Goal: Download file/media

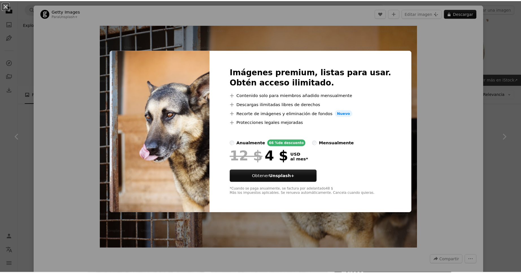
scroll to position [170, 0]
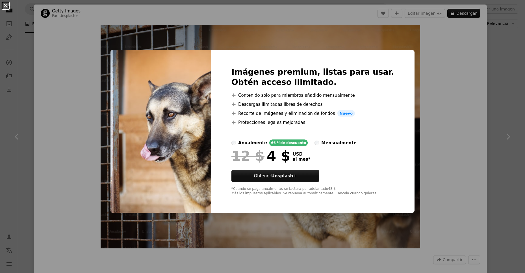
click at [4, 5] on button "An X shape" at bounding box center [5, 5] width 7 height 7
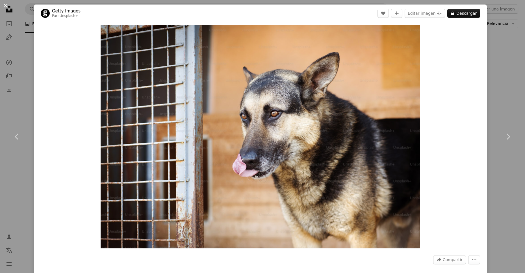
click at [4, 2] on button "An X shape" at bounding box center [5, 5] width 7 height 7
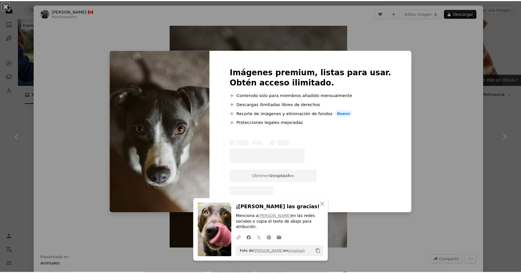
scroll to position [877, 0]
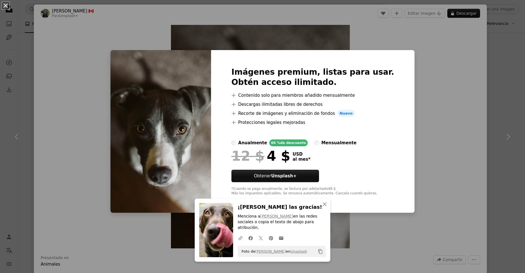
click at [5, 6] on button "An X shape" at bounding box center [5, 5] width 7 height 7
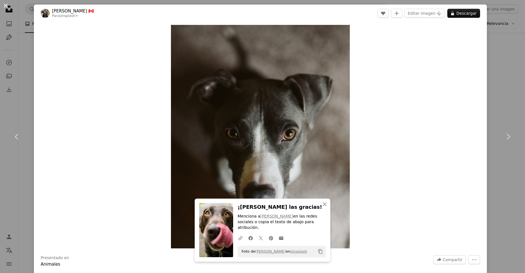
click at [8, 7] on button "An X shape" at bounding box center [5, 5] width 7 height 7
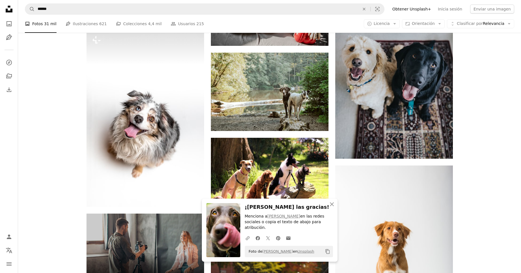
scroll to position [1103, 0]
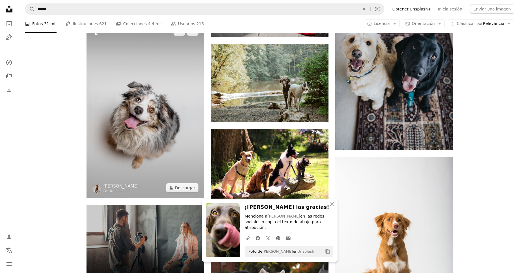
click at [159, 128] on img at bounding box center [146, 109] width 118 height 177
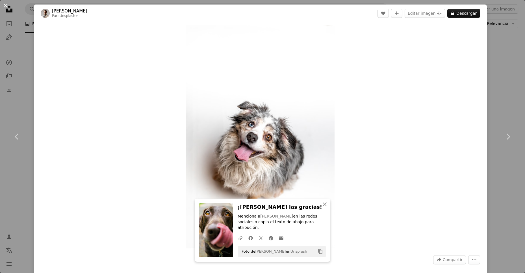
click at [5, 4] on button "An X shape" at bounding box center [5, 5] width 7 height 7
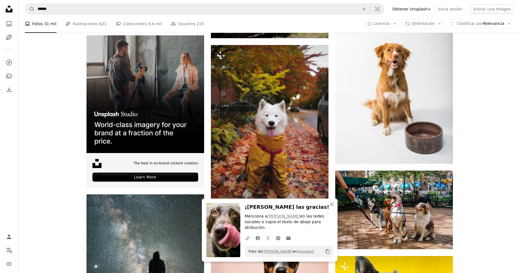
scroll to position [1273, 0]
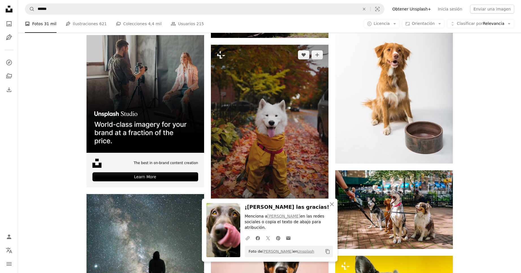
click at [294, 169] on img at bounding box center [270, 133] width 118 height 176
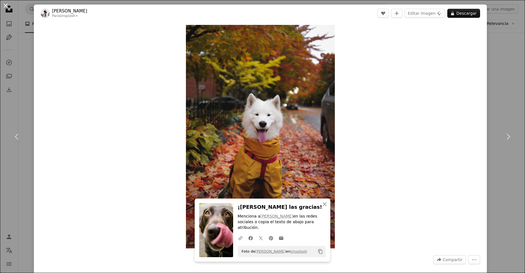
click at [6, 5] on button "An X shape" at bounding box center [5, 5] width 7 height 7
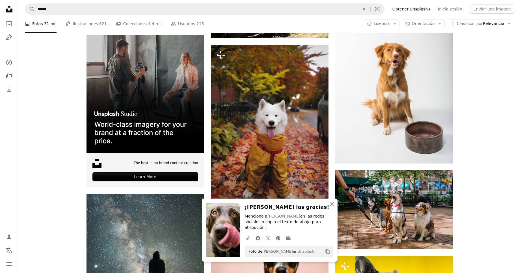
click at [333, 208] on icon "An X shape" at bounding box center [332, 204] width 7 height 7
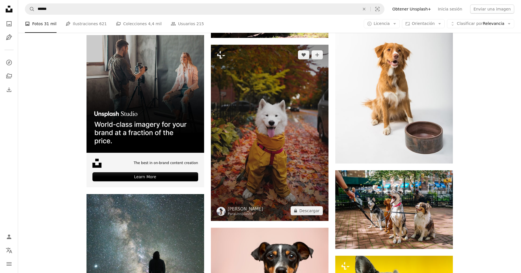
click at [260, 107] on img at bounding box center [270, 133] width 118 height 176
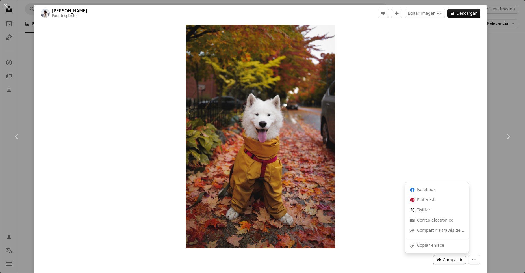
click at [451, 261] on span "Compartir" at bounding box center [453, 259] width 20 height 8
click at [427, 242] on div "A URL sharing icon (chains) Copiar enlace" at bounding box center [437, 245] width 59 height 10
click at [5, 3] on button "An X shape" at bounding box center [5, 5] width 7 height 7
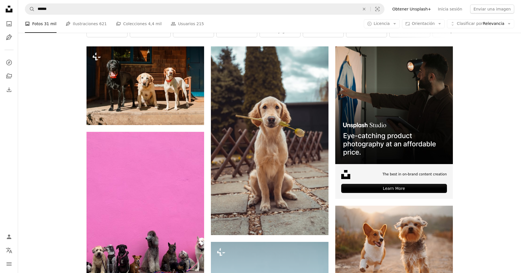
scroll to position [102, 0]
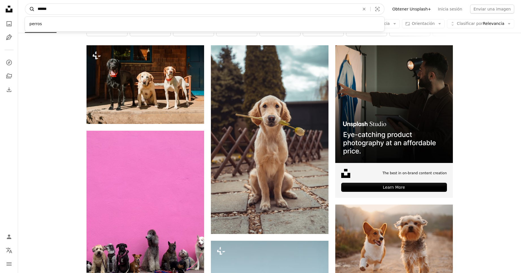
drag, startPoint x: 51, startPoint y: 12, endPoint x: 33, endPoint y: 9, distance: 17.8
click at [33, 9] on form "A magnifying glass ****** perros An X shape Visual search" at bounding box center [205, 8] width 360 height 11
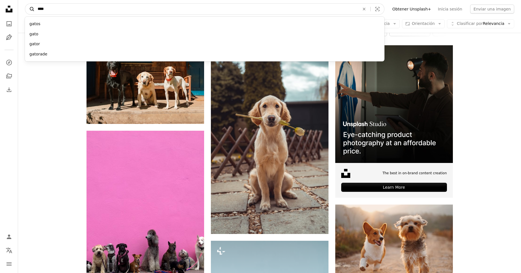
type input "*****"
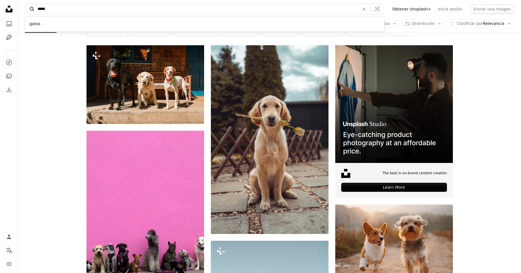
click button "A magnifying glass" at bounding box center [30, 9] width 10 height 11
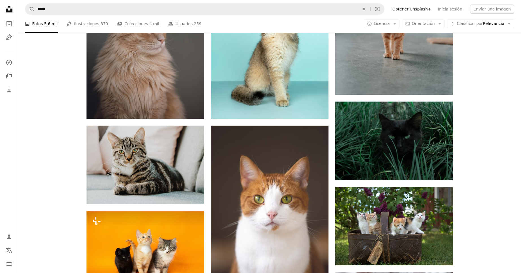
scroll to position [396, 0]
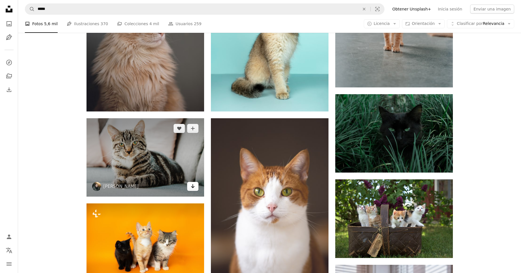
click at [195, 188] on icon "Arrow pointing down" at bounding box center [193, 186] width 5 height 7
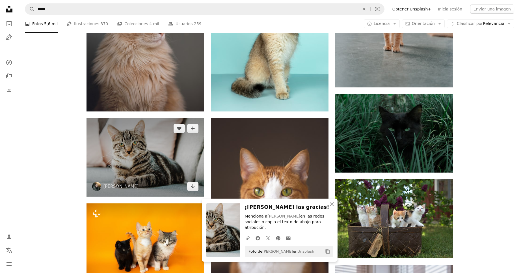
click at [143, 168] on img at bounding box center [146, 157] width 118 height 78
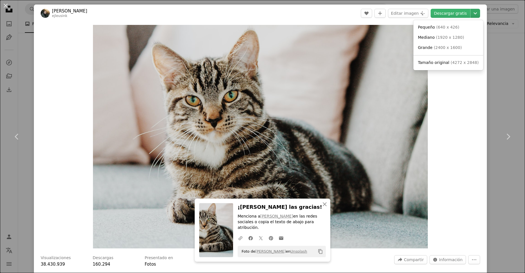
click at [471, 11] on icon "Chevron down" at bounding box center [475, 13] width 9 height 7
click at [465, 66] on link "Tamaño original ( 4272 x 2848 )" at bounding box center [448, 63] width 65 height 10
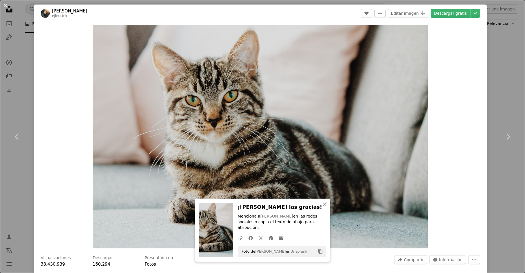
click at [6, 7] on button "An X shape" at bounding box center [5, 5] width 7 height 7
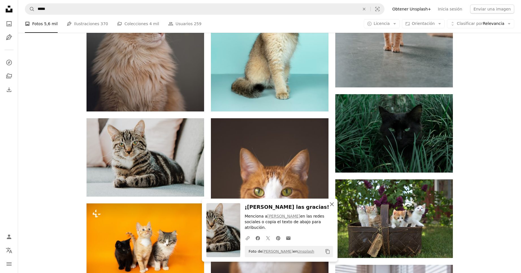
click at [334, 206] on icon "button" at bounding box center [332, 204] width 4 height 4
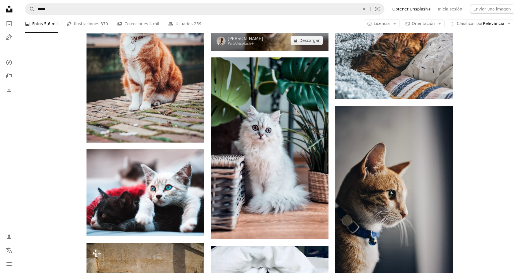
scroll to position [650, 0]
